Goal: Transaction & Acquisition: Purchase product/service

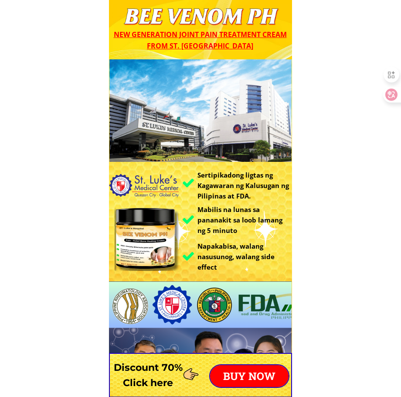
click at [255, 365] on p "BUY NOW" at bounding box center [249, 376] width 78 height 22
click at [256, 375] on p "BUY NOW" at bounding box center [249, 376] width 78 height 22
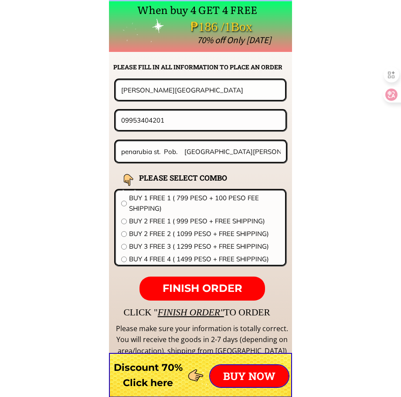
scroll to position [6840, 0]
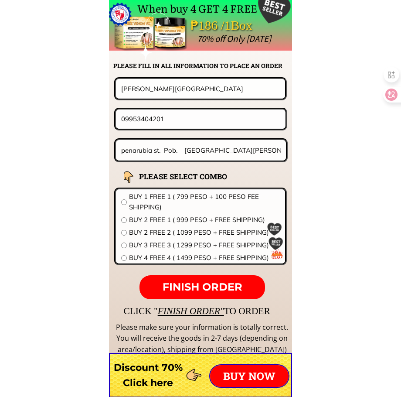
click at [204, 86] on input "[PERSON_NAME][GEOGRAPHIC_DATA]" at bounding box center [200, 88] width 163 height 19
drag, startPoint x: 200, startPoint y: 85, endPoint x: 0, endPoint y: 85, distance: 200.1
paste input "[PERSON_NAME]"
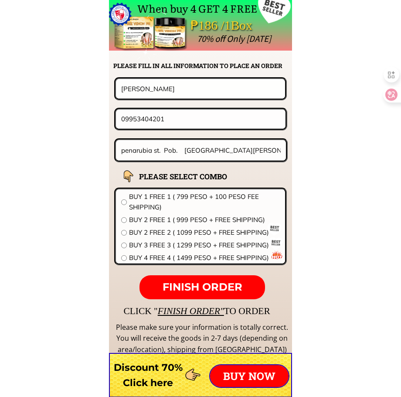
type input "[PERSON_NAME]"
click at [184, 121] on input "09953404201" at bounding box center [200, 118] width 163 height 19
paste input "107569934"
type input "09107569934"
click at [214, 147] on input "penarubia st. Pob. [GEOGRAPHIC_DATA][PERSON_NAME][GEOGRAPHIC_DATA] Near [GEOGRA…" at bounding box center [201, 150] width 164 height 20
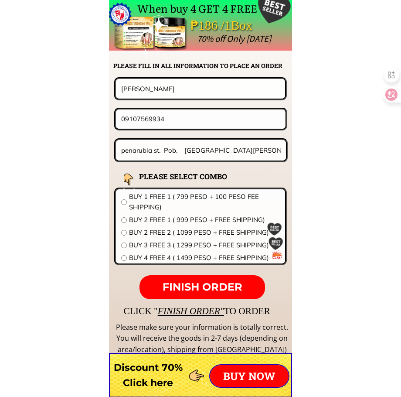
paste input "Palingon Villa [STREET_ADDRESS]"
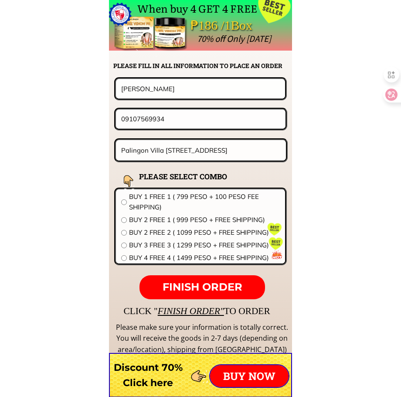
type input "Palingon Villa [STREET_ADDRESS]"
click at [170, 200] on span "BUY 1 FREE 1 ( 799 PESO + 100 PESO FEE SHIPPING)" at bounding box center [204, 201] width 151 height 21
radio input "true"
click at [224, 286] on span "FINISH ORDER" at bounding box center [203, 286] width 80 height 13
